Goal: Task Accomplishment & Management: Manage account settings

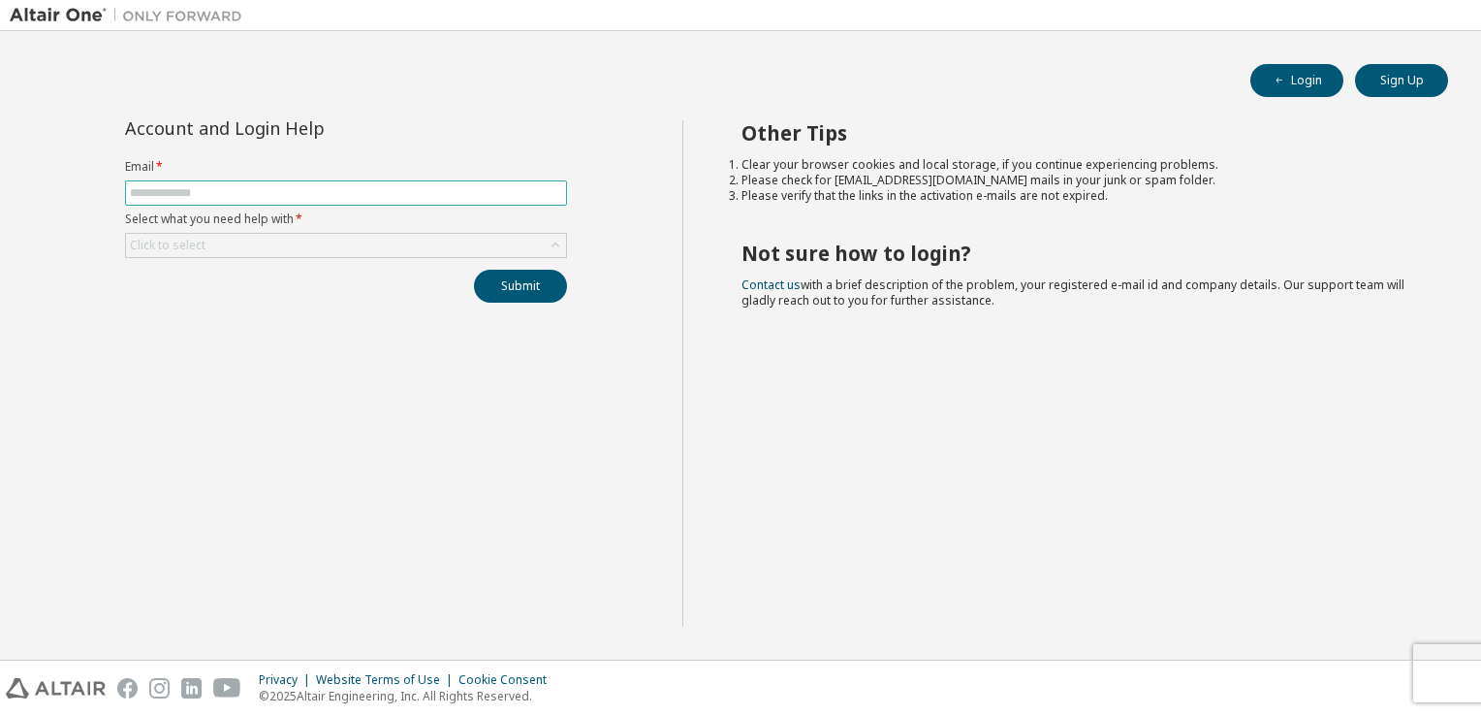
click at [302, 199] on input "text" at bounding box center [346, 193] width 432 height 16
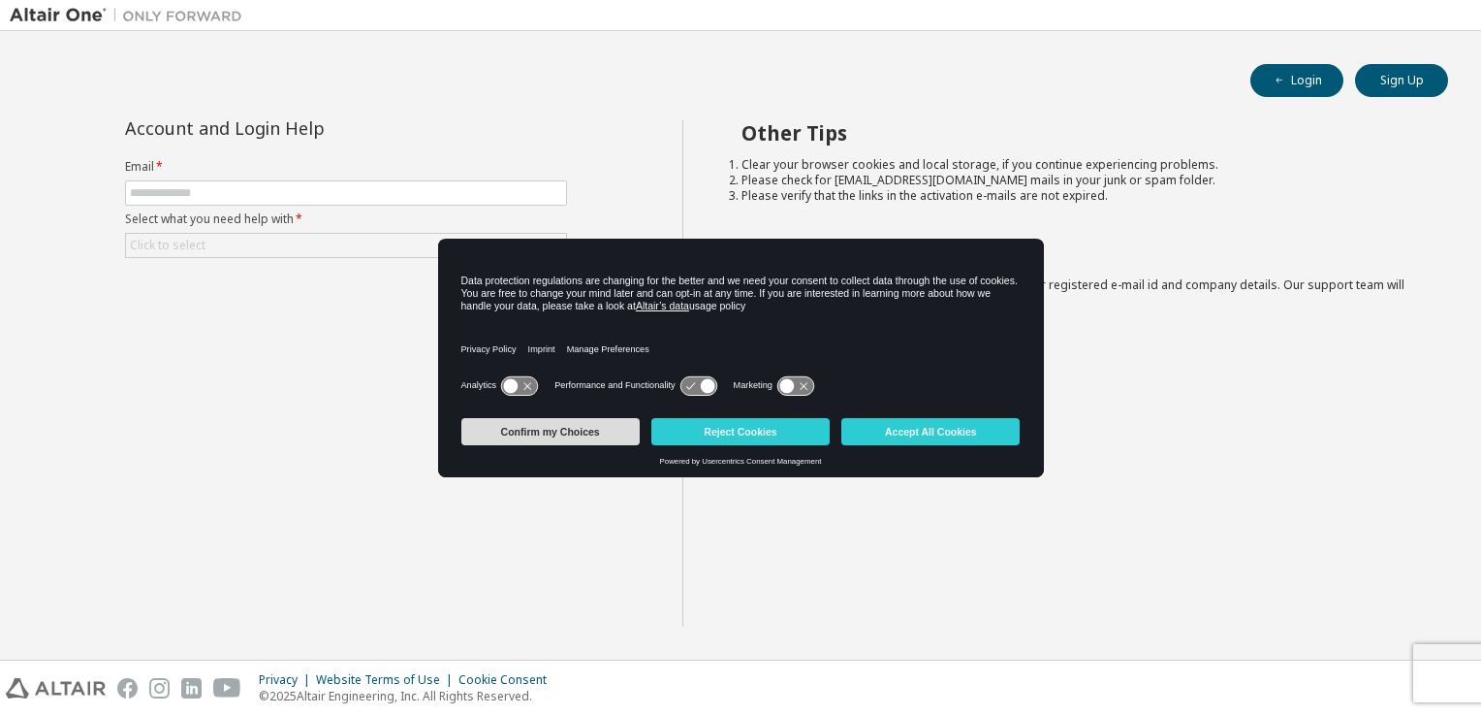
click at [607, 444] on button "Confirm my Choices" at bounding box center [551, 431] width 178 height 27
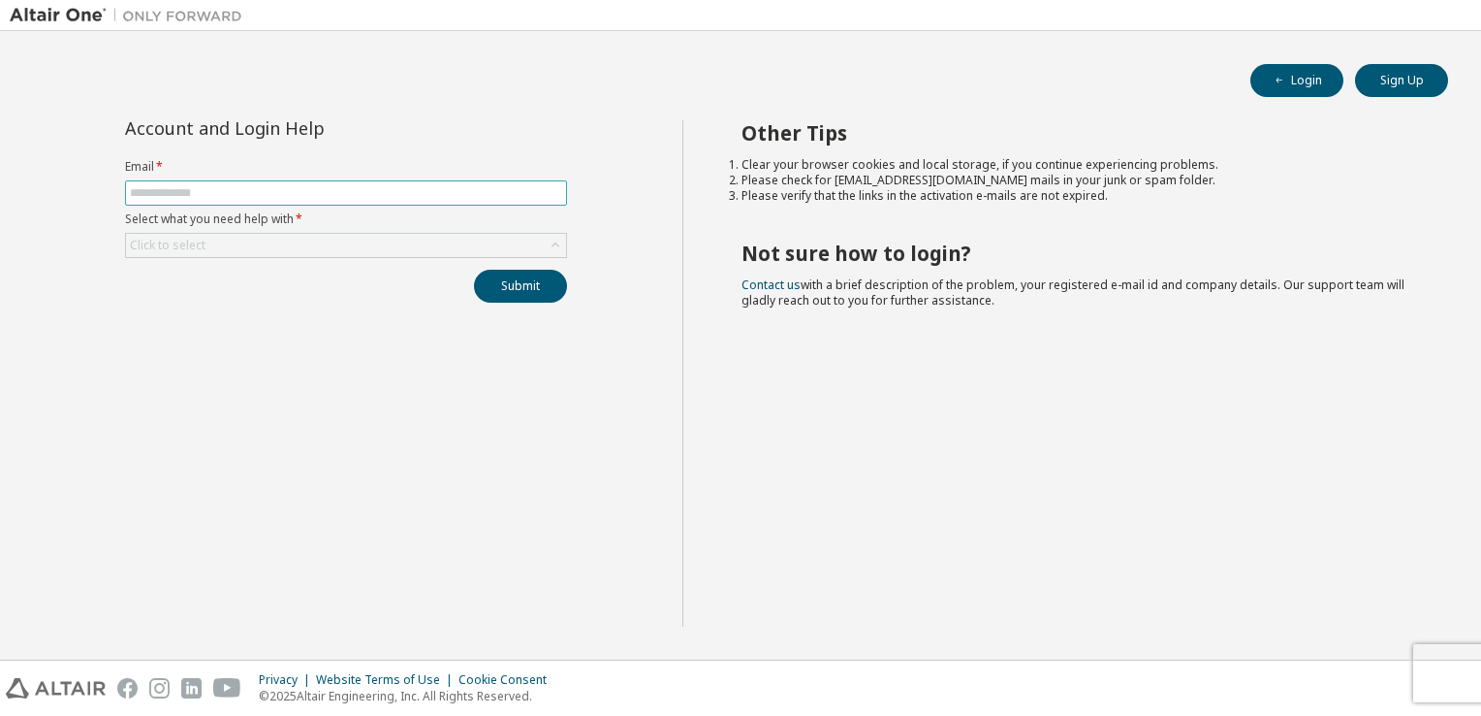
click at [245, 180] on span at bounding box center [346, 192] width 442 height 25
click at [243, 182] on span at bounding box center [346, 192] width 442 height 25
click at [243, 190] on input "text" at bounding box center [346, 193] width 432 height 16
type input "**********"
click at [233, 250] on div "Click to select" at bounding box center [346, 245] width 440 height 23
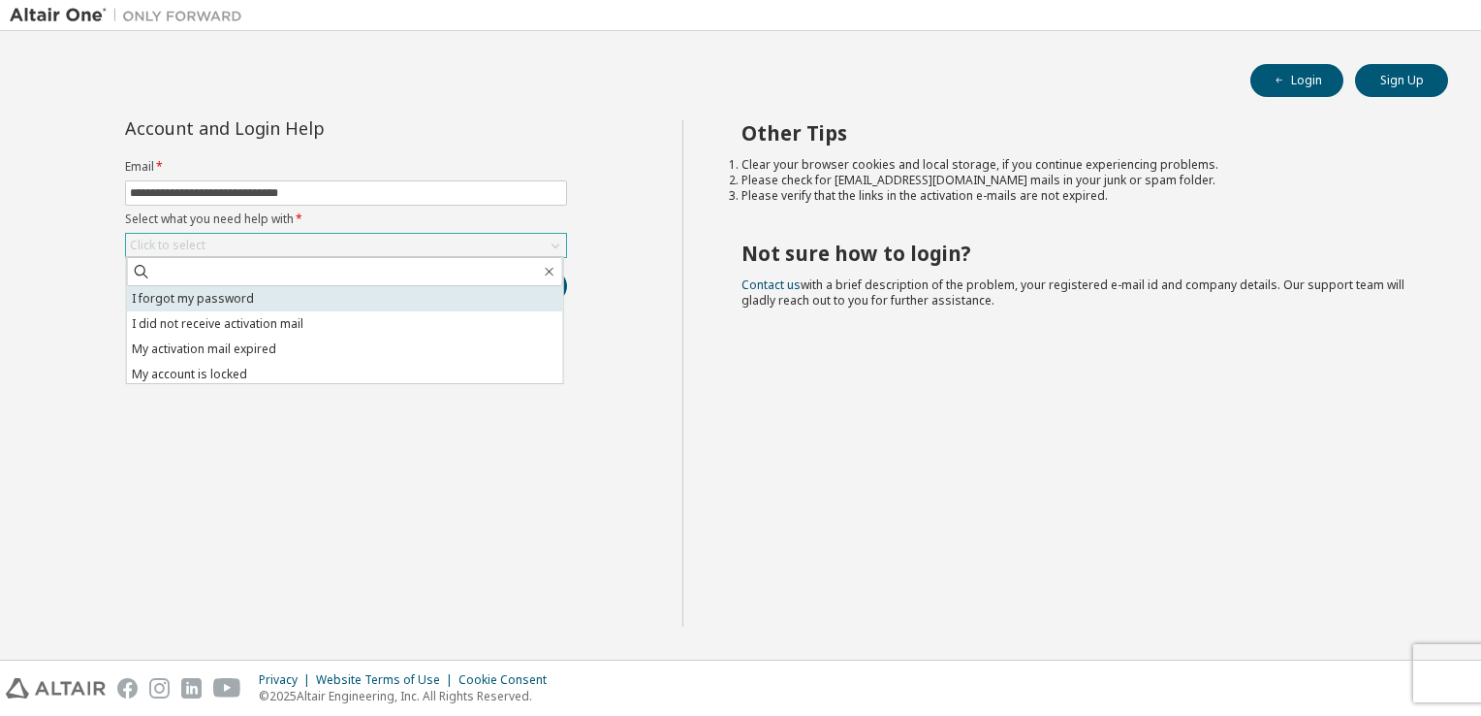
click at [221, 297] on li "I forgot my password" at bounding box center [345, 298] width 436 height 25
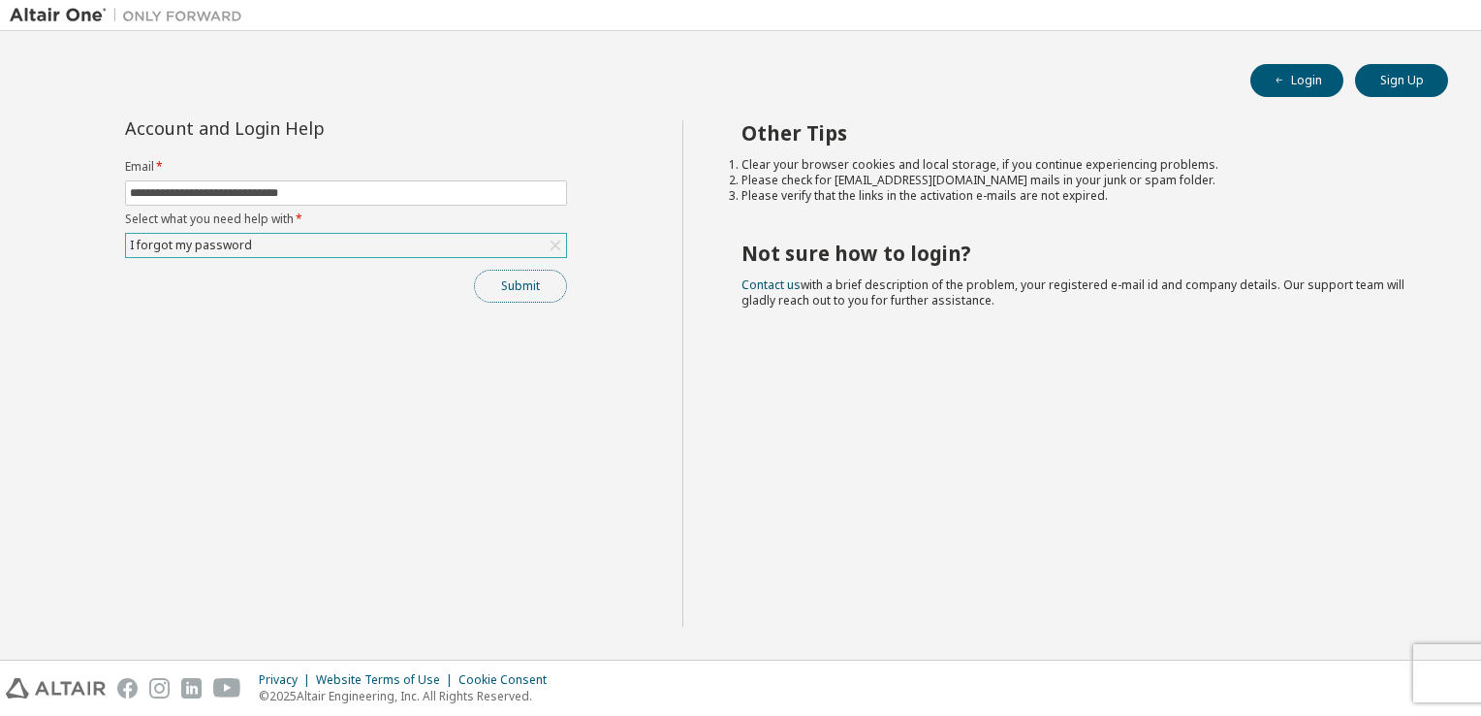
click at [510, 283] on button "Submit" at bounding box center [520, 286] width 93 height 33
click at [545, 285] on button "Submit" at bounding box center [520, 286] width 93 height 33
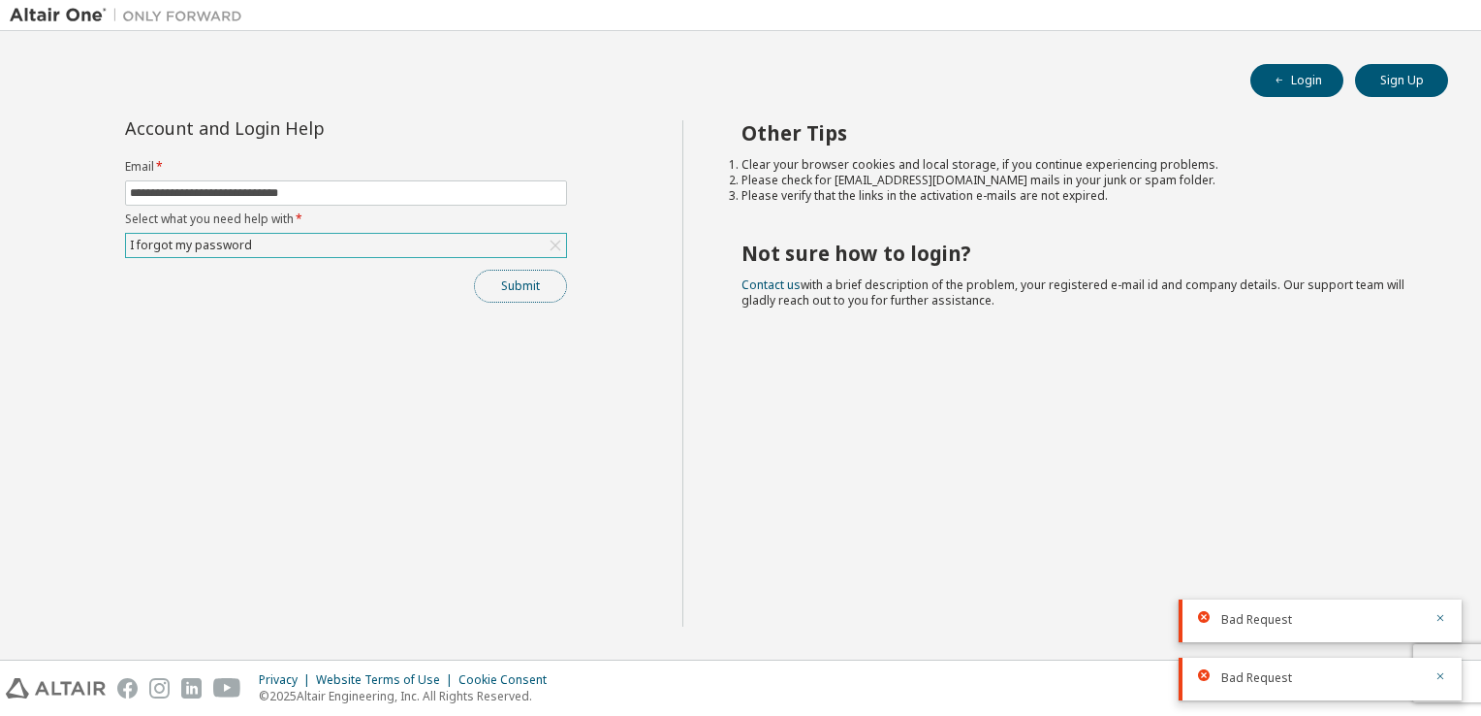
click at [545, 285] on button "Submit" at bounding box center [520, 286] width 93 height 33
click at [545, 285] on div "Submit" at bounding box center [346, 286] width 442 height 33
click at [545, 285] on button "Submit" at bounding box center [520, 286] width 93 height 33
click at [546, 271] on button "Submit" at bounding box center [520, 286] width 93 height 33
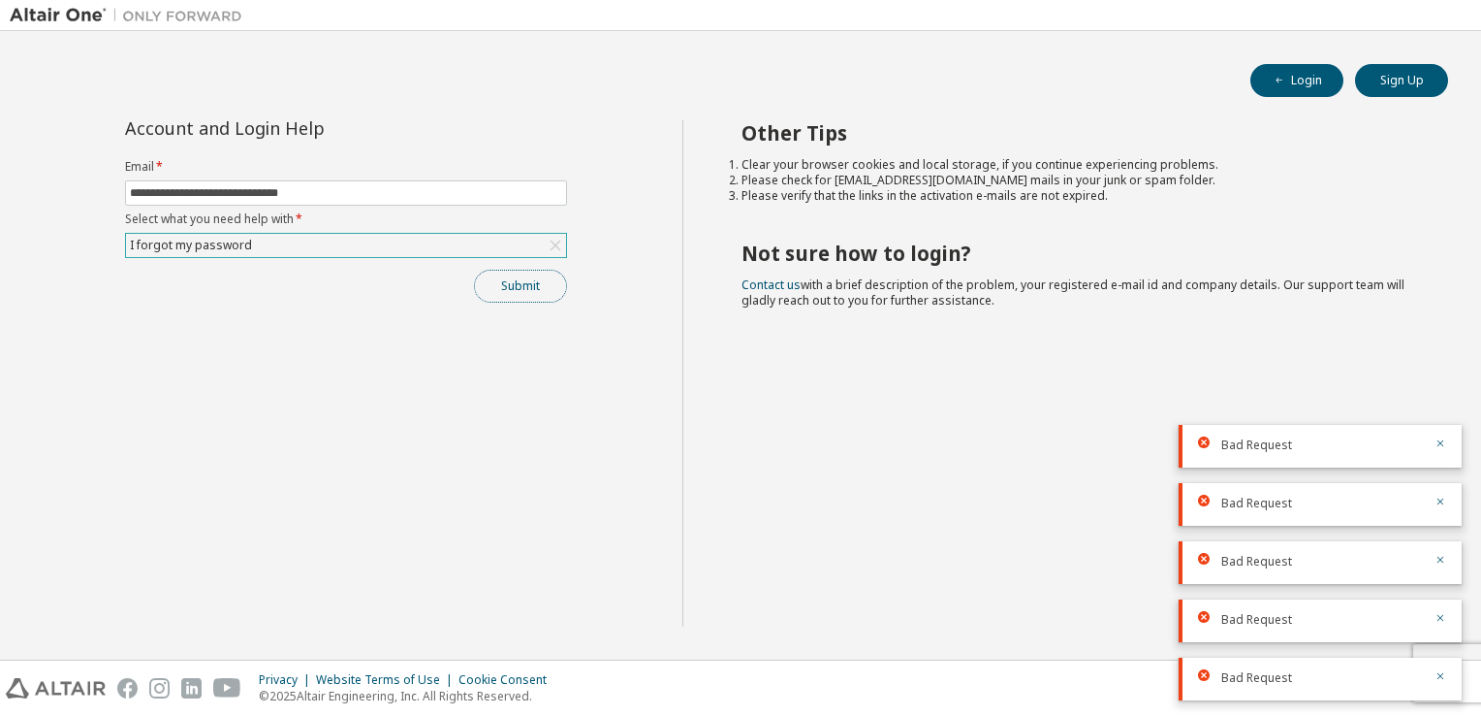
click at [527, 296] on button "Submit" at bounding box center [520, 286] width 93 height 33
click at [527, 296] on div "Submit" at bounding box center [346, 286] width 442 height 33
click at [527, 296] on button "Submit" at bounding box center [520, 286] width 93 height 33
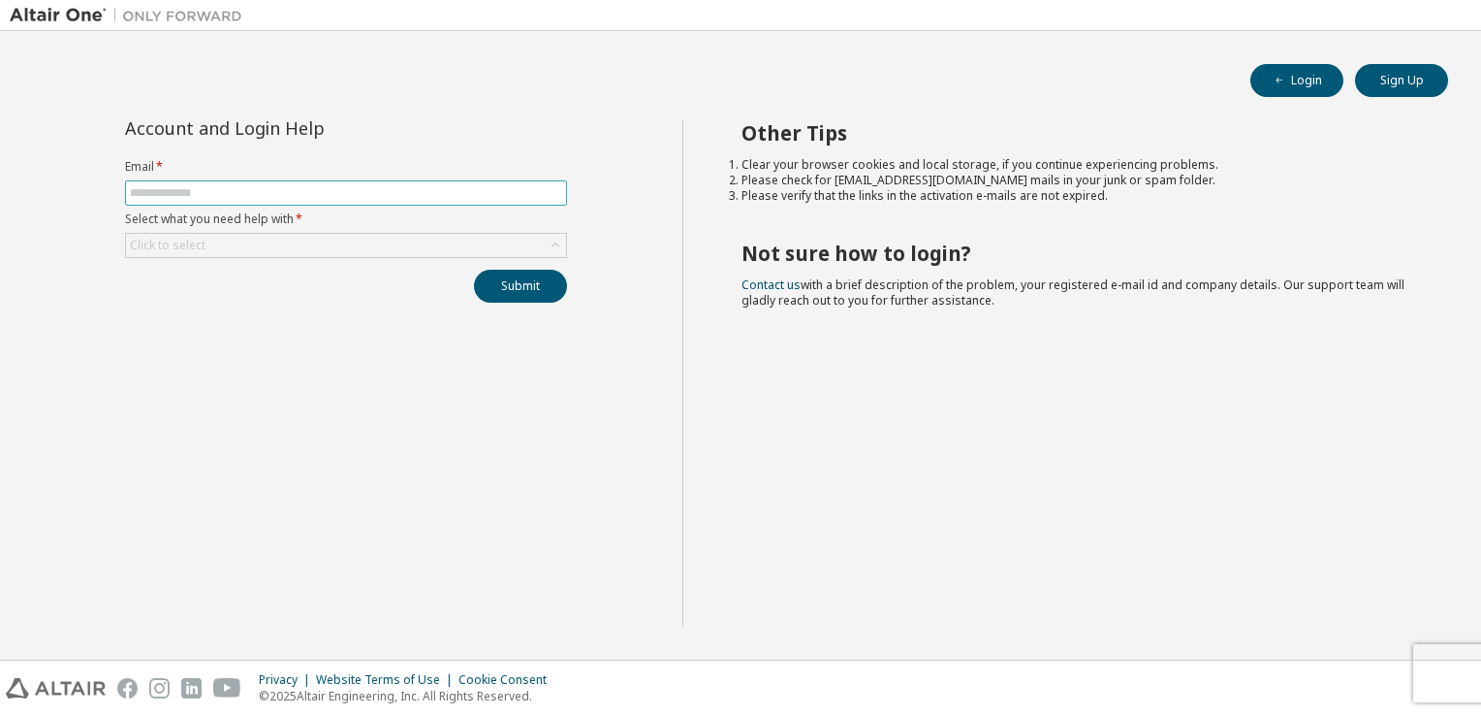
click at [222, 191] on input "text" at bounding box center [346, 193] width 432 height 16
type input "**********"
click at [241, 254] on div "Click to select" at bounding box center [346, 245] width 440 height 23
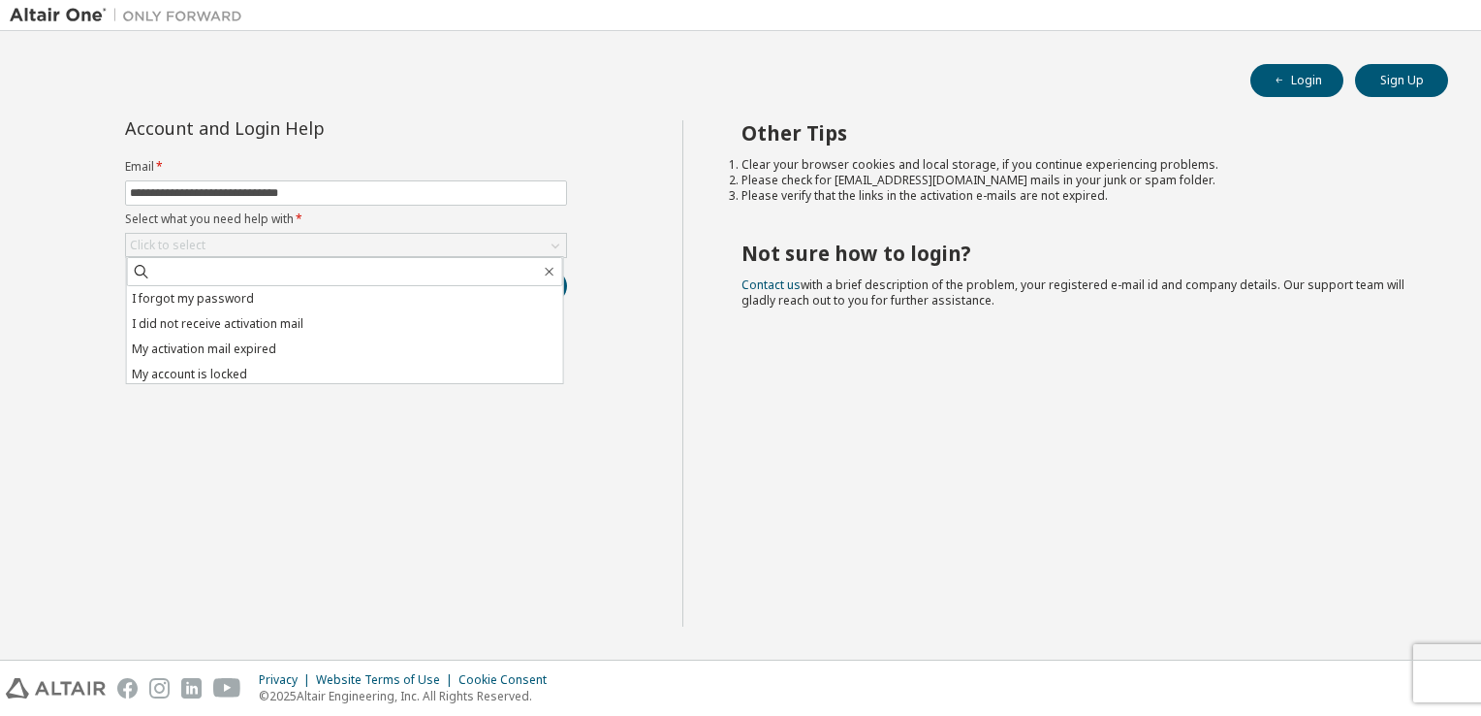
click at [249, 294] on li "I forgot my password" at bounding box center [345, 298] width 436 height 25
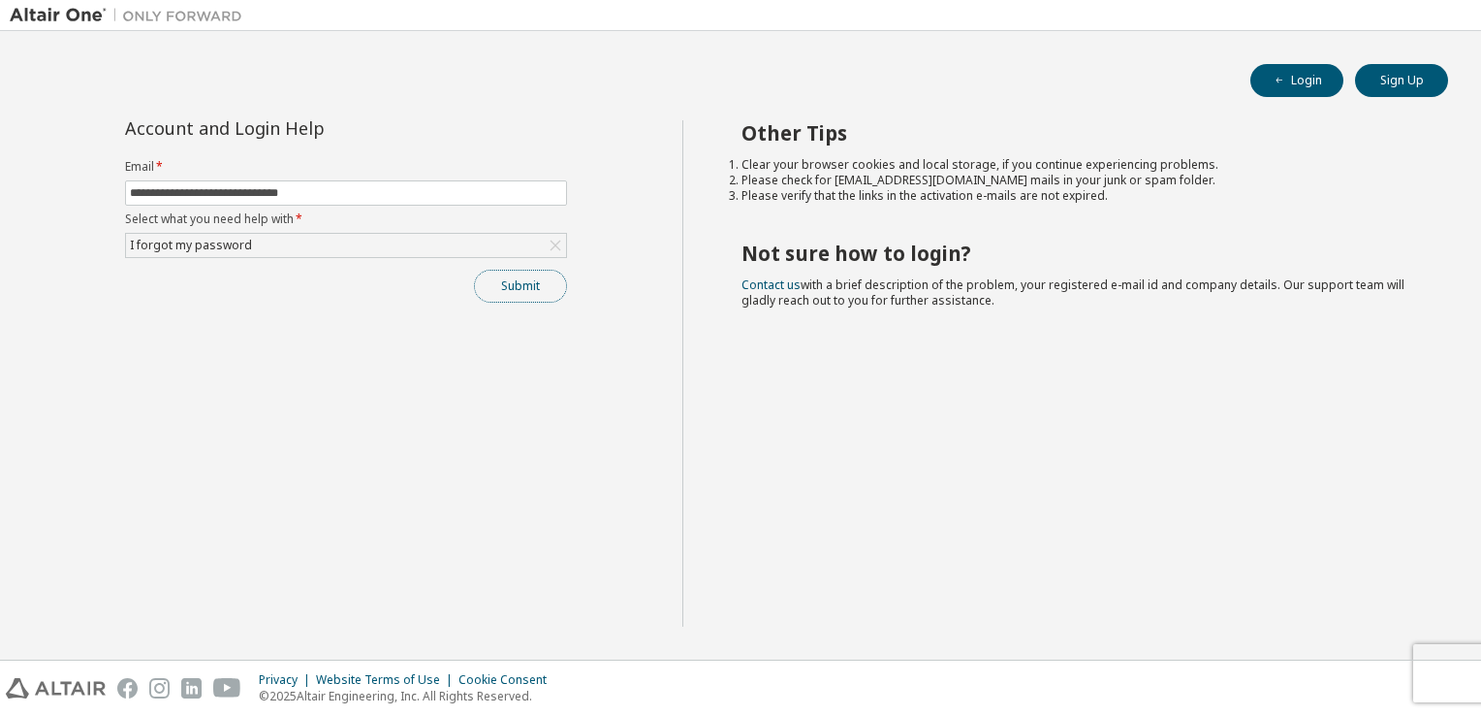
click at [516, 297] on button "Submit" at bounding box center [520, 286] width 93 height 33
click at [531, 299] on button "Submit" at bounding box center [520, 286] width 93 height 33
